Goal: Information Seeking & Learning: Learn about a topic

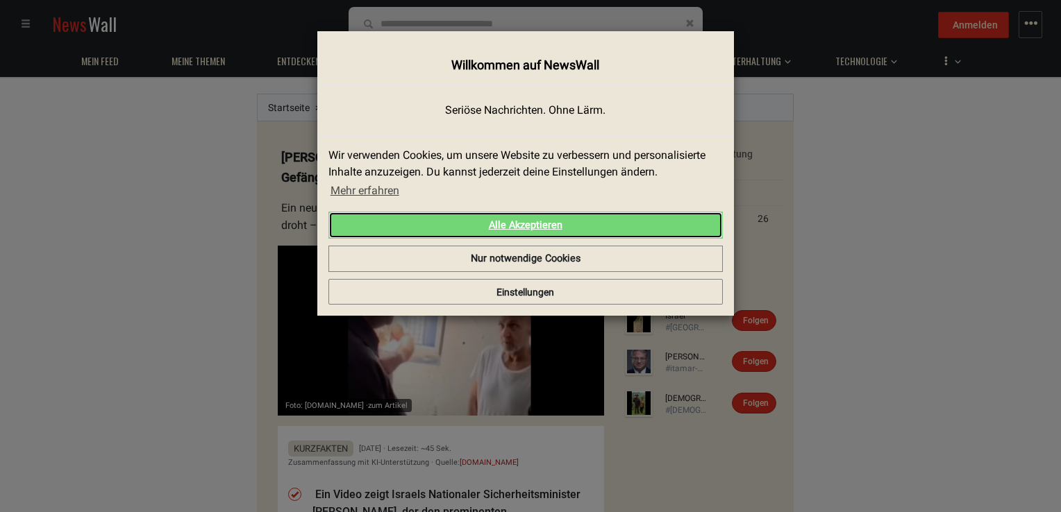
click at [677, 220] on link "Alle Akzeptieren" at bounding box center [525, 226] width 394 height 28
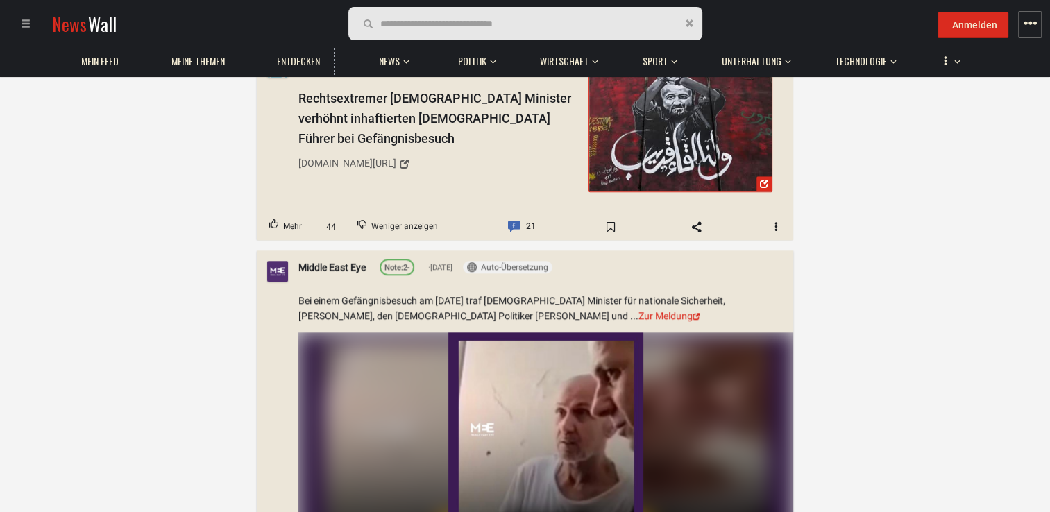
scroll to position [1145, 0]
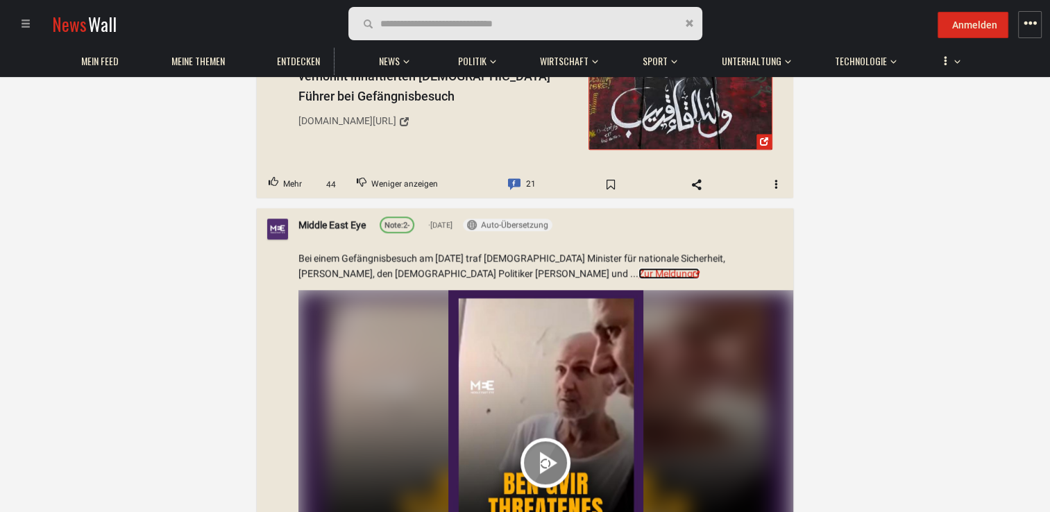
click at [639, 268] on link "Zur Meldung" at bounding box center [669, 273] width 61 height 11
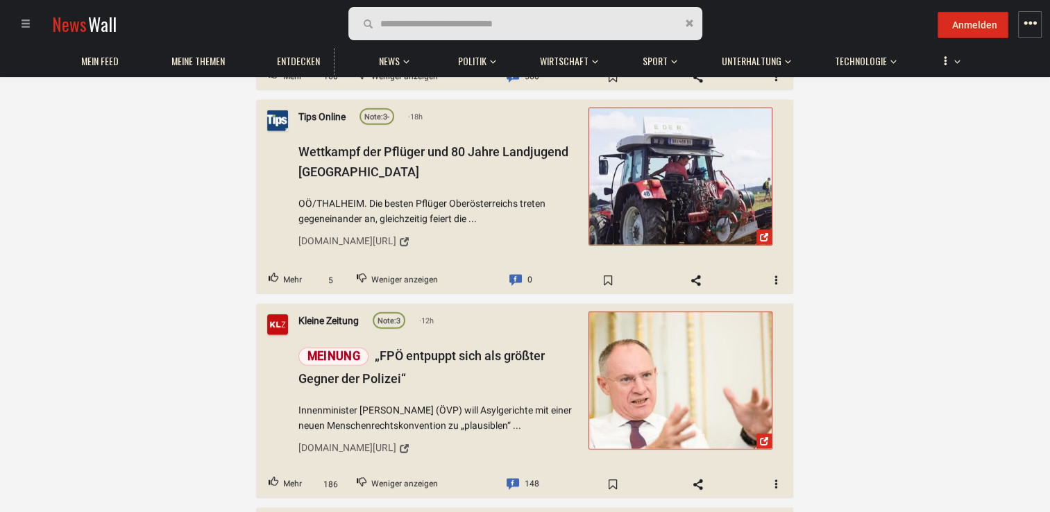
scroll to position [9104, 0]
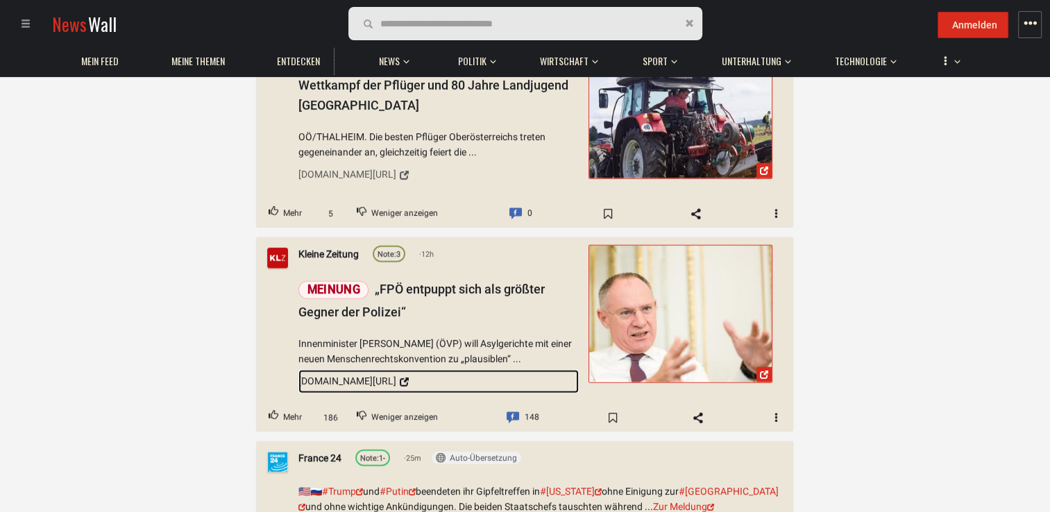
click at [359, 373] on div "[DOMAIN_NAME][URL]" at bounding box center [347, 380] width 98 height 15
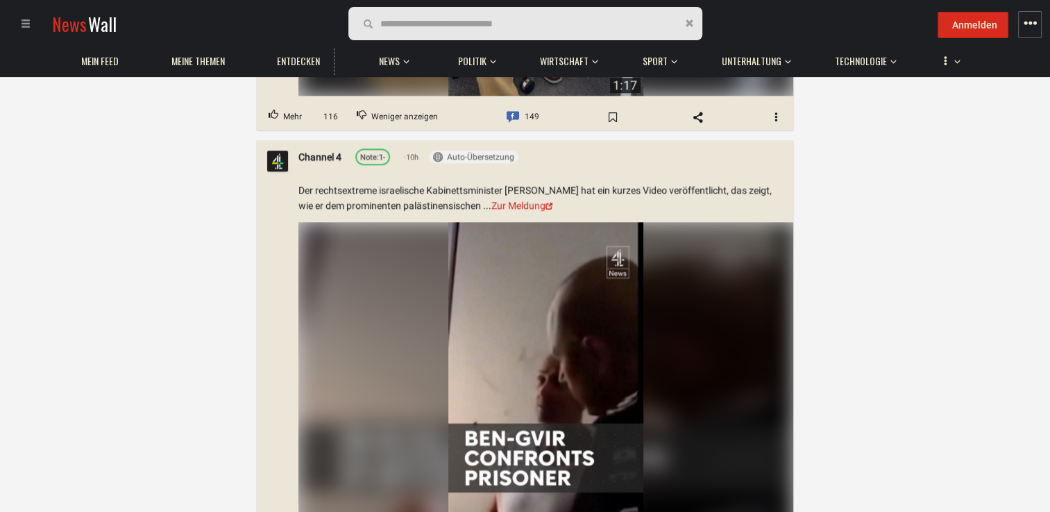
scroll to position [1590, 0]
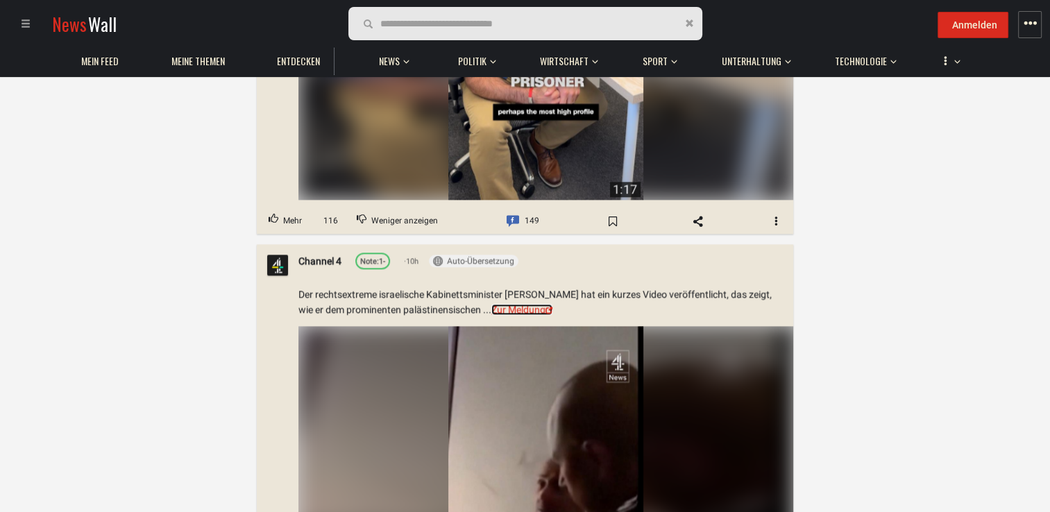
click at [525, 305] on link "Zur Meldung" at bounding box center [521, 310] width 61 height 11
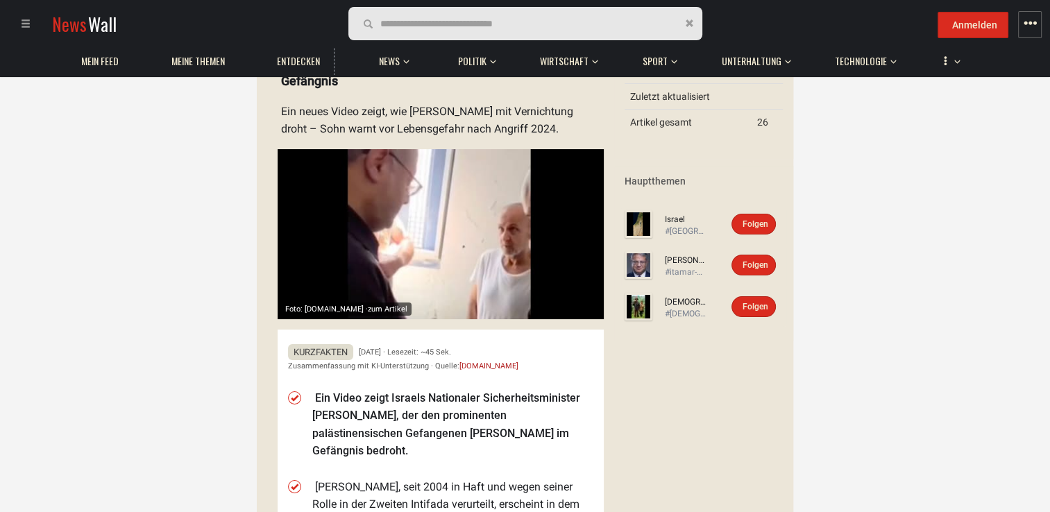
scroll to position [0, 0]
